Goal: Information Seeking & Learning: Find specific fact

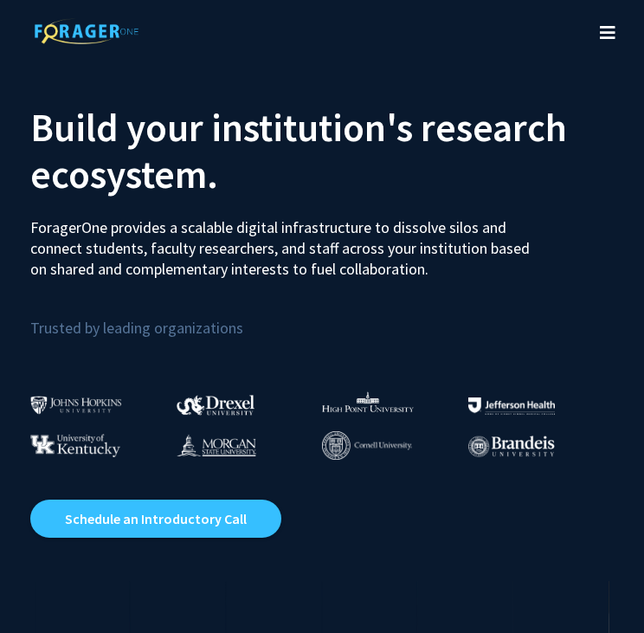
click at [599, 34] on button "Toggle navigation" at bounding box center [608, 32] width 38 height 69
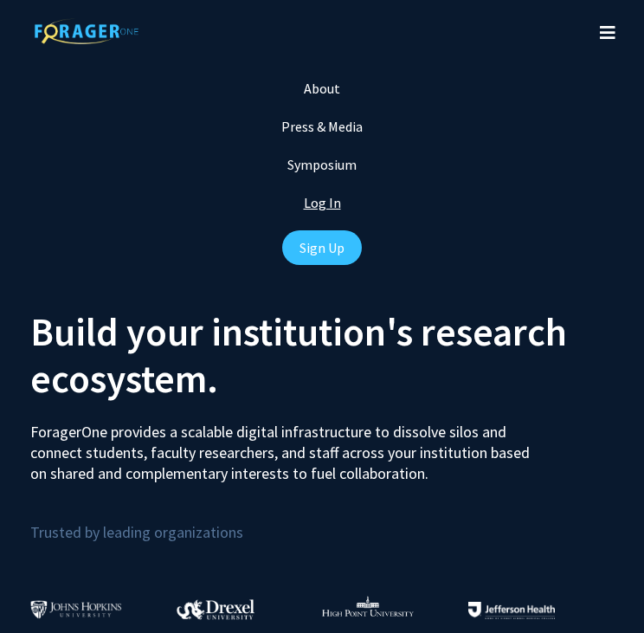
click at [331, 204] on link "Log In" at bounding box center [322, 202] width 37 height 17
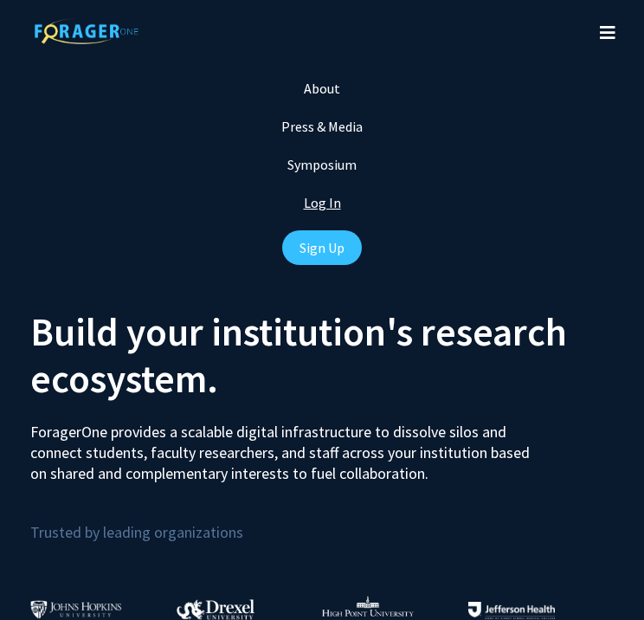
select select
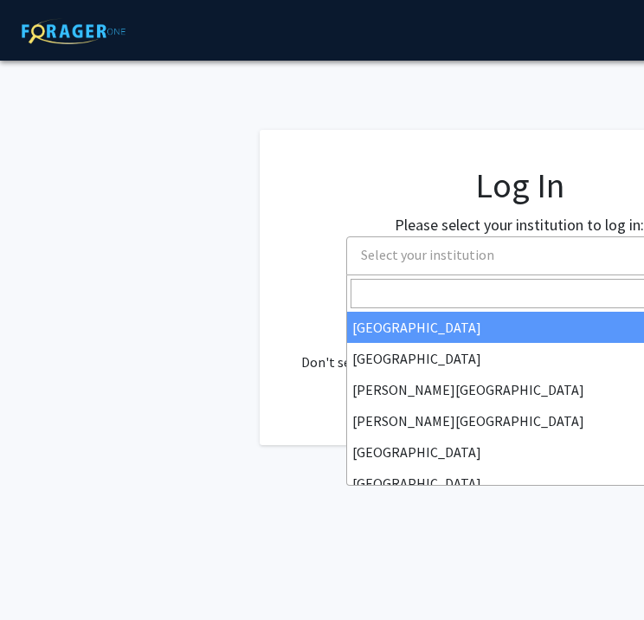
scroll to position [0, 44]
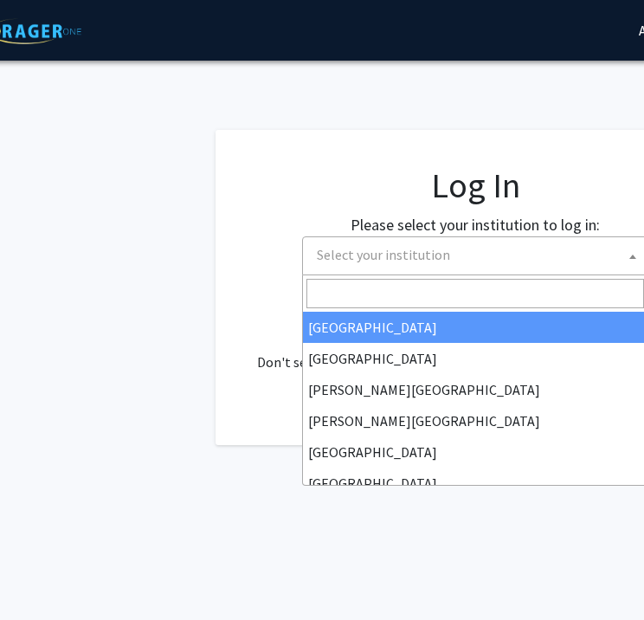
click at [399, 255] on span "Select your institution" at bounding box center [383, 254] width 133 height 17
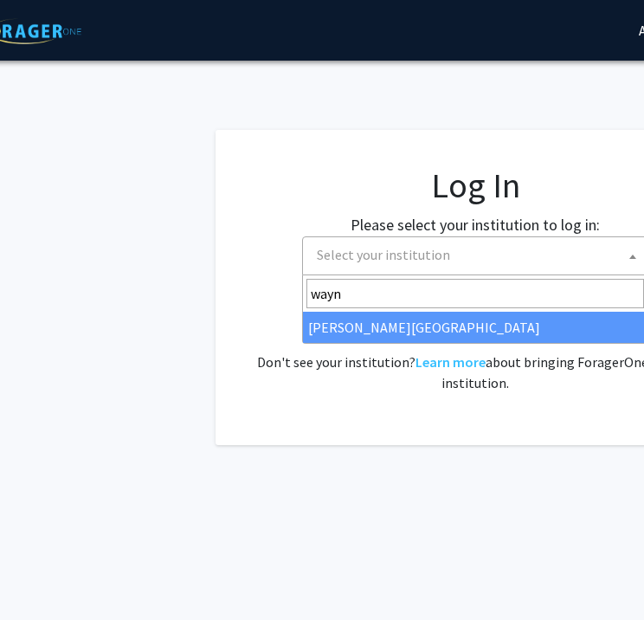
type input "wayn"
select select "21"
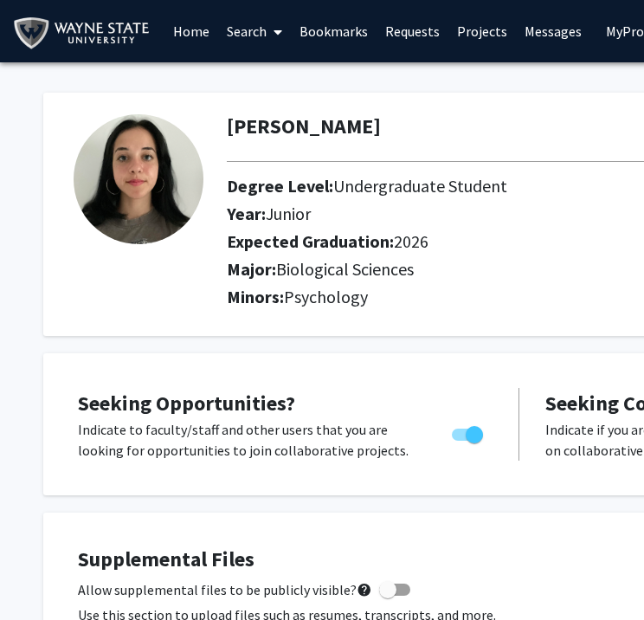
click at [405, 35] on link "Requests" at bounding box center [413, 31] width 72 height 61
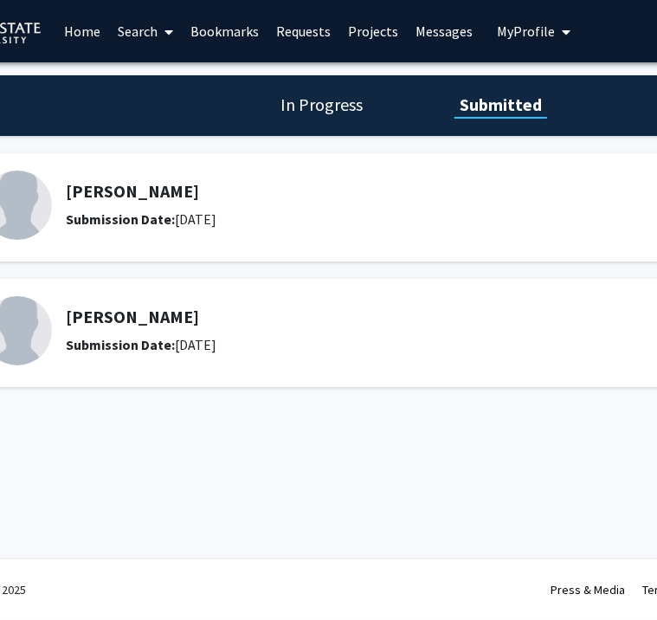
scroll to position [0, 76]
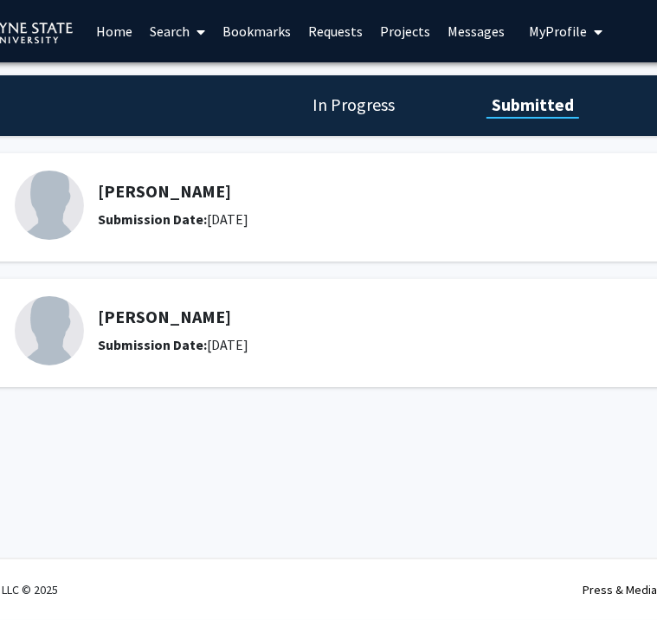
click at [100, 188] on h5 "[PERSON_NAME]" at bounding box center [365, 191] width 535 height 21
click at [48, 203] on img at bounding box center [49, 205] width 69 height 69
click at [145, 19] on link "Search" at bounding box center [178, 31] width 73 height 61
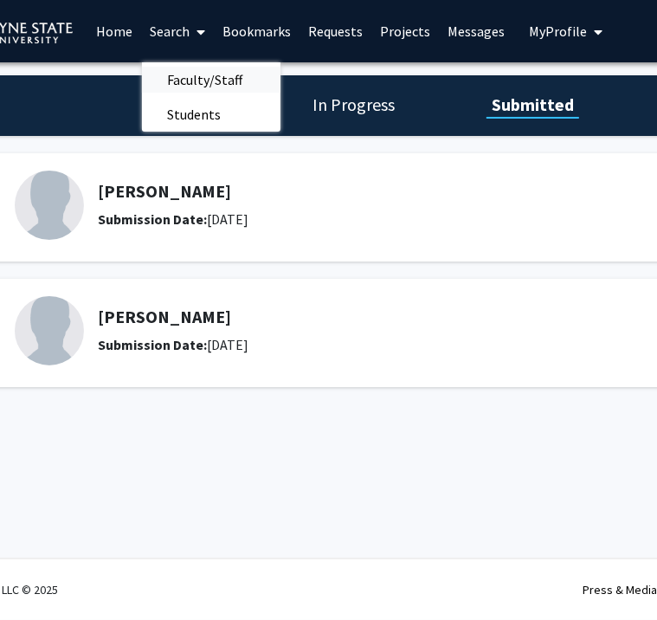
click at [206, 83] on span "Faculty/Staff" at bounding box center [205, 79] width 127 height 35
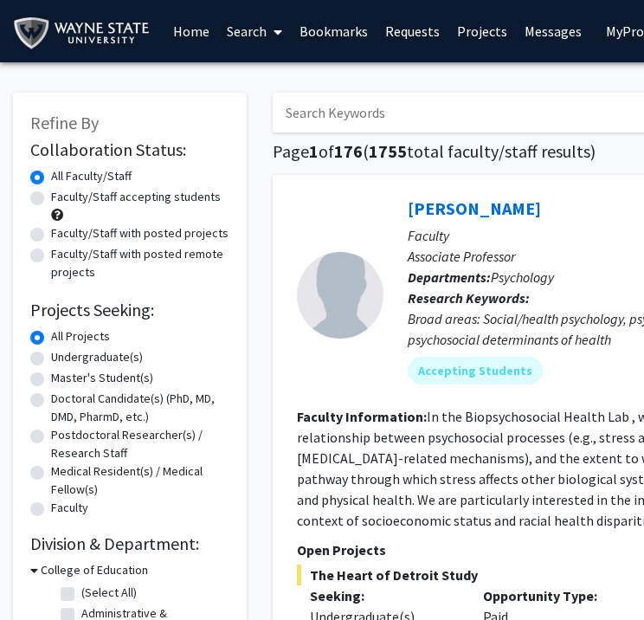
click at [315, 107] on input "Search Keywords" at bounding box center [613, 113] width 680 height 40
type input "[PERSON_NAME]"
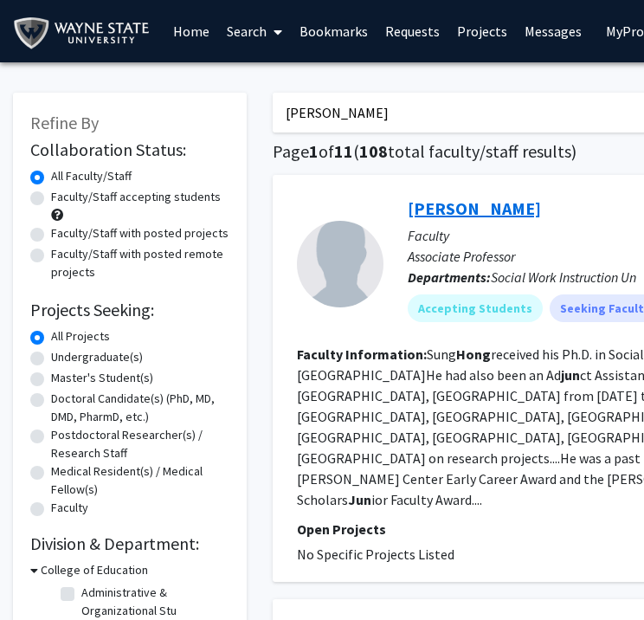
click at [435, 215] on link "[PERSON_NAME]" at bounding box center [474, 208] width 133 height 22
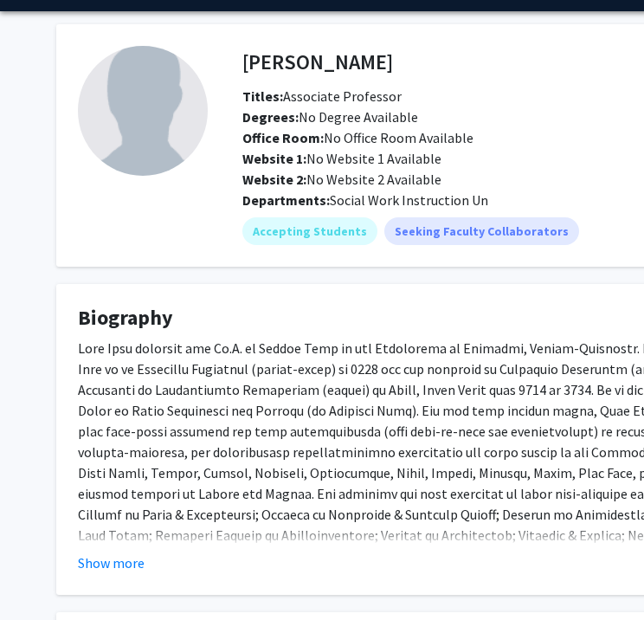
scroll to position [280, 0]
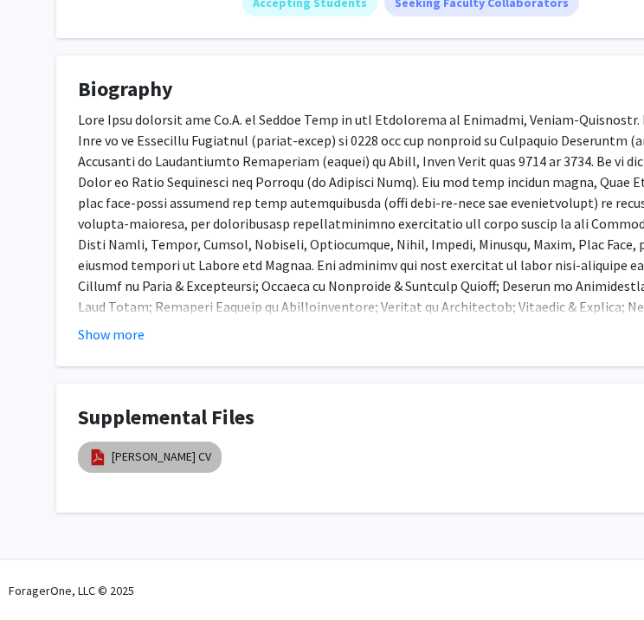
click at [184, 446] on mat-chip "[PERSON_NAME] CV" at bounding box center [150, 457] width 144 height 31
click at [171, 460] on link "[PERSON_NAME] CV" at bounding box center [162, 457] width 100 height 18
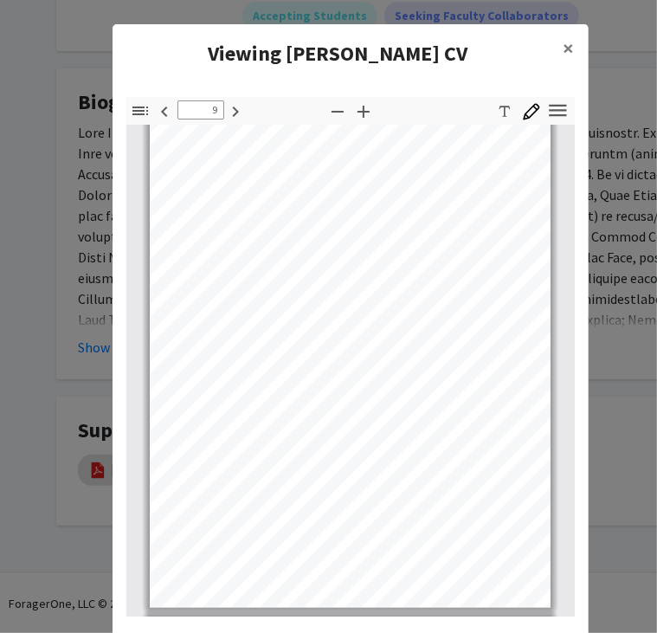
scroll to position [4270, 0]
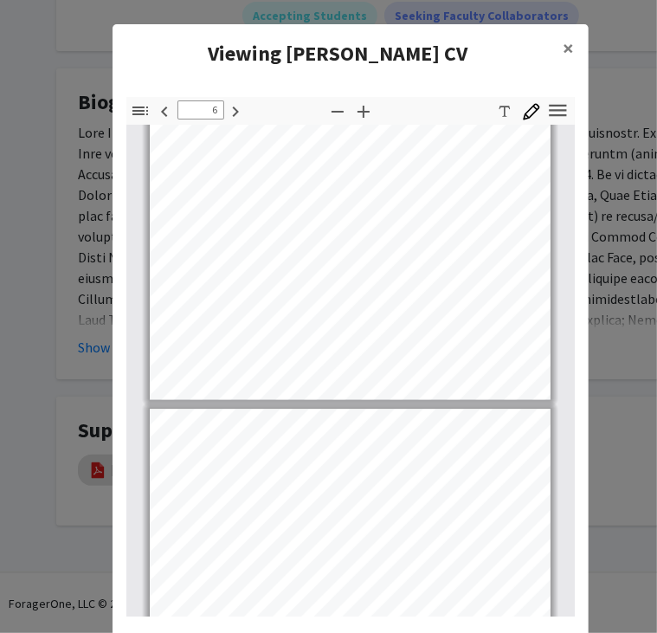
type input "5"
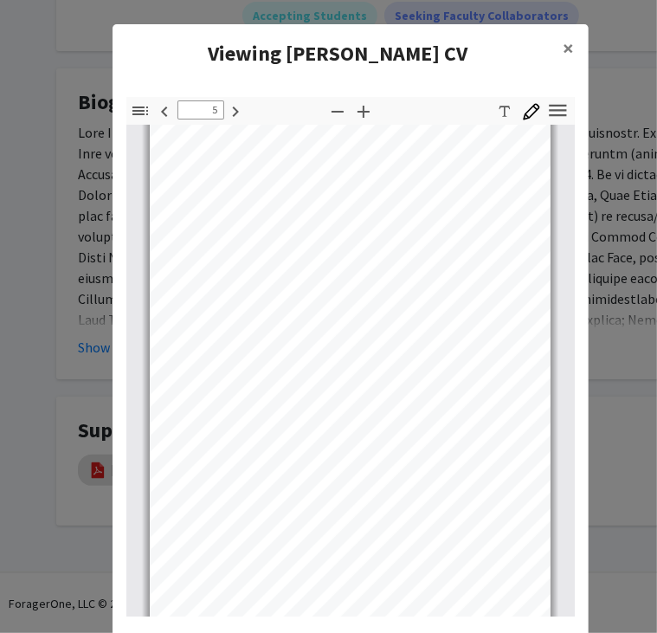
scroll to position [2125, 0]
